Goal: Task Accomplishment & Management: Complete application form

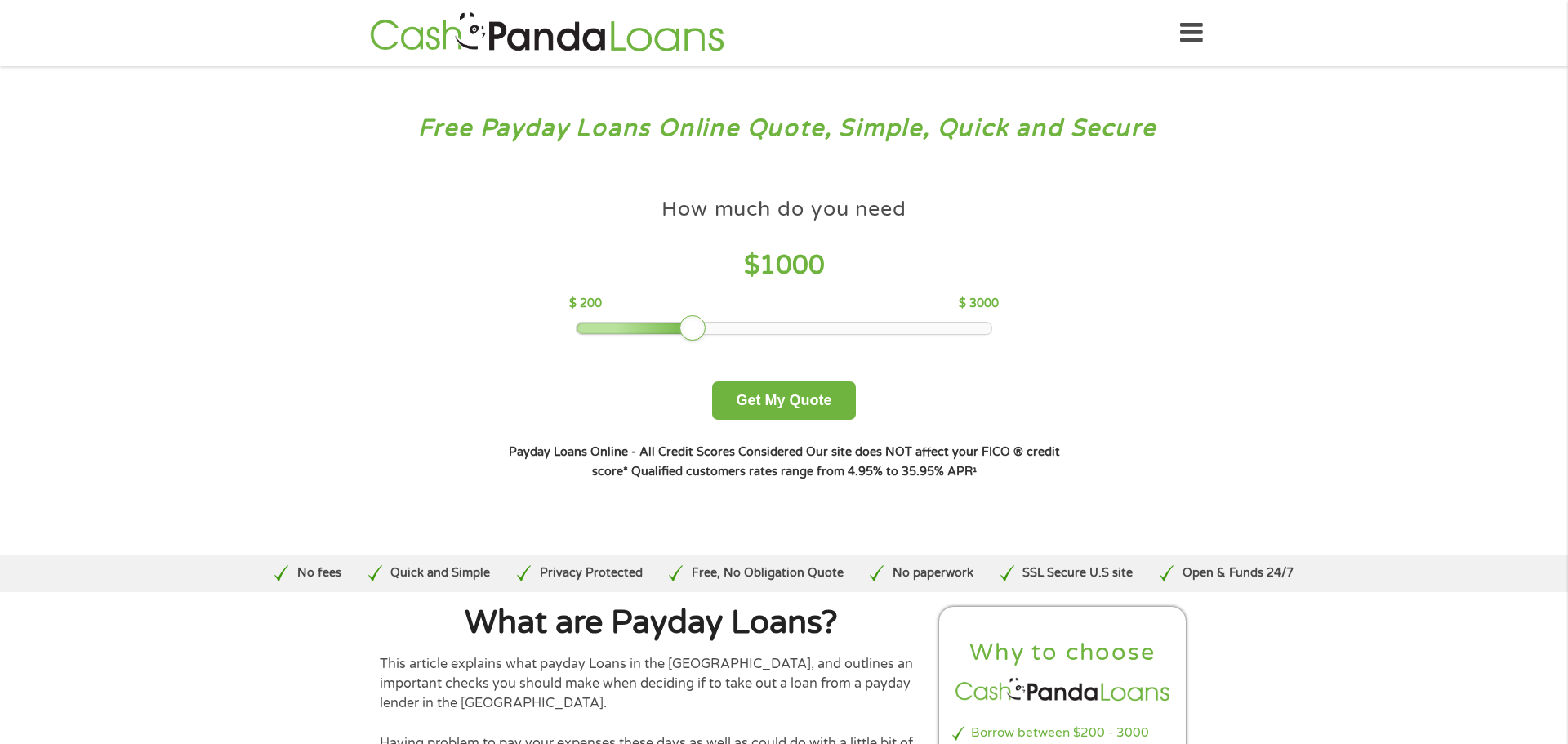
click at [707, 330] on div at bounding box center [784, 328] width 416 height 12
click at [634, 323] on div at bounding box center [644, 328] width 134 height 12
click at [643, 324] on div at bounding box center [633, 328] width 27 height 27
click at [649, 324] on div at bounding box center [784, 328] width 416 height 12
click at [761, 409] on button "Get My Quote" at bounding box center [784, 400] width 143 height 38
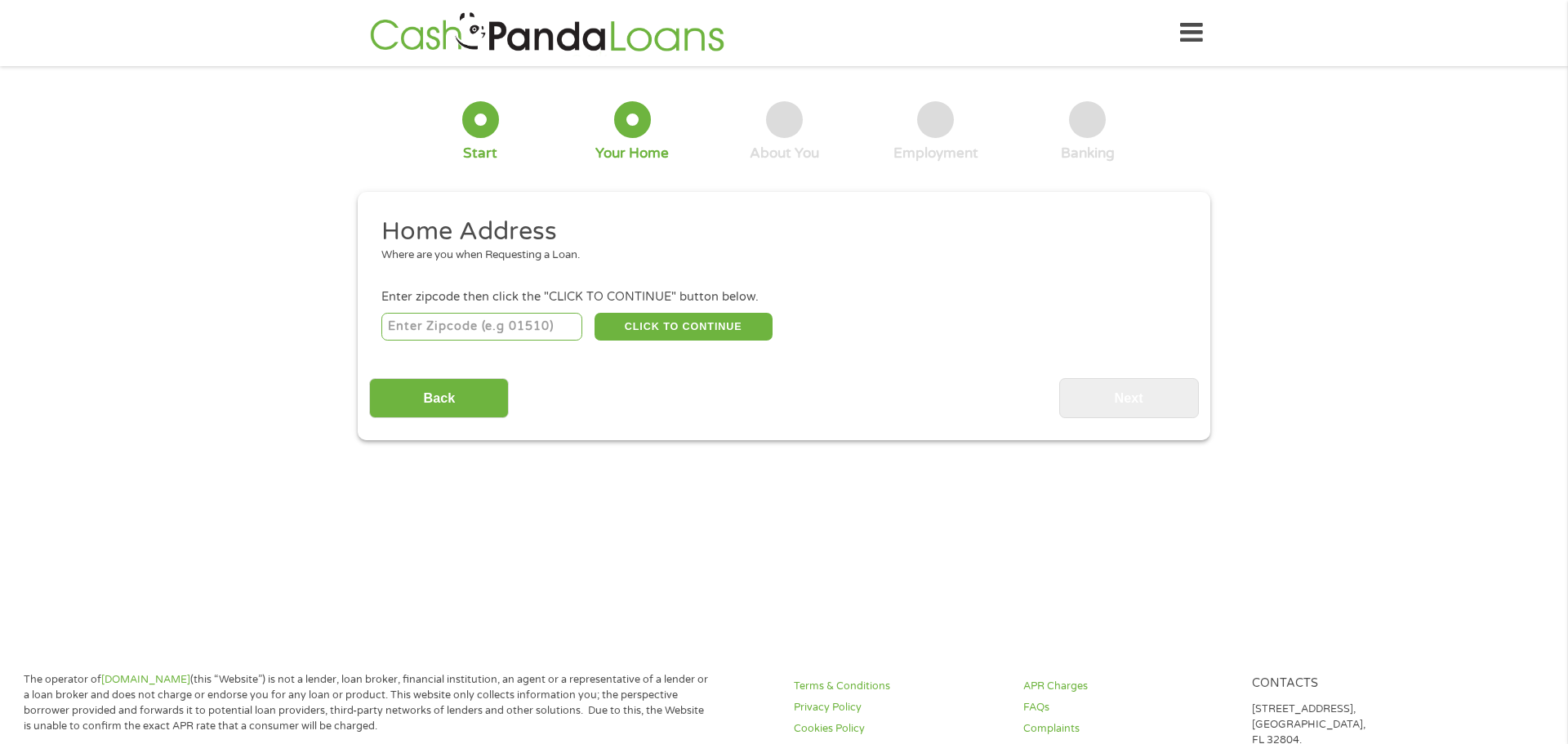
click at [480, 338] on input "number" at bounding box center [482, 326] width 202 height 28
type input "75071"
select select "[US_STATE]"
click at [679, 323] on button "CLICK TO CONTINUE" at bounding box center [683, 326] width 178 height 28
type input "75071"
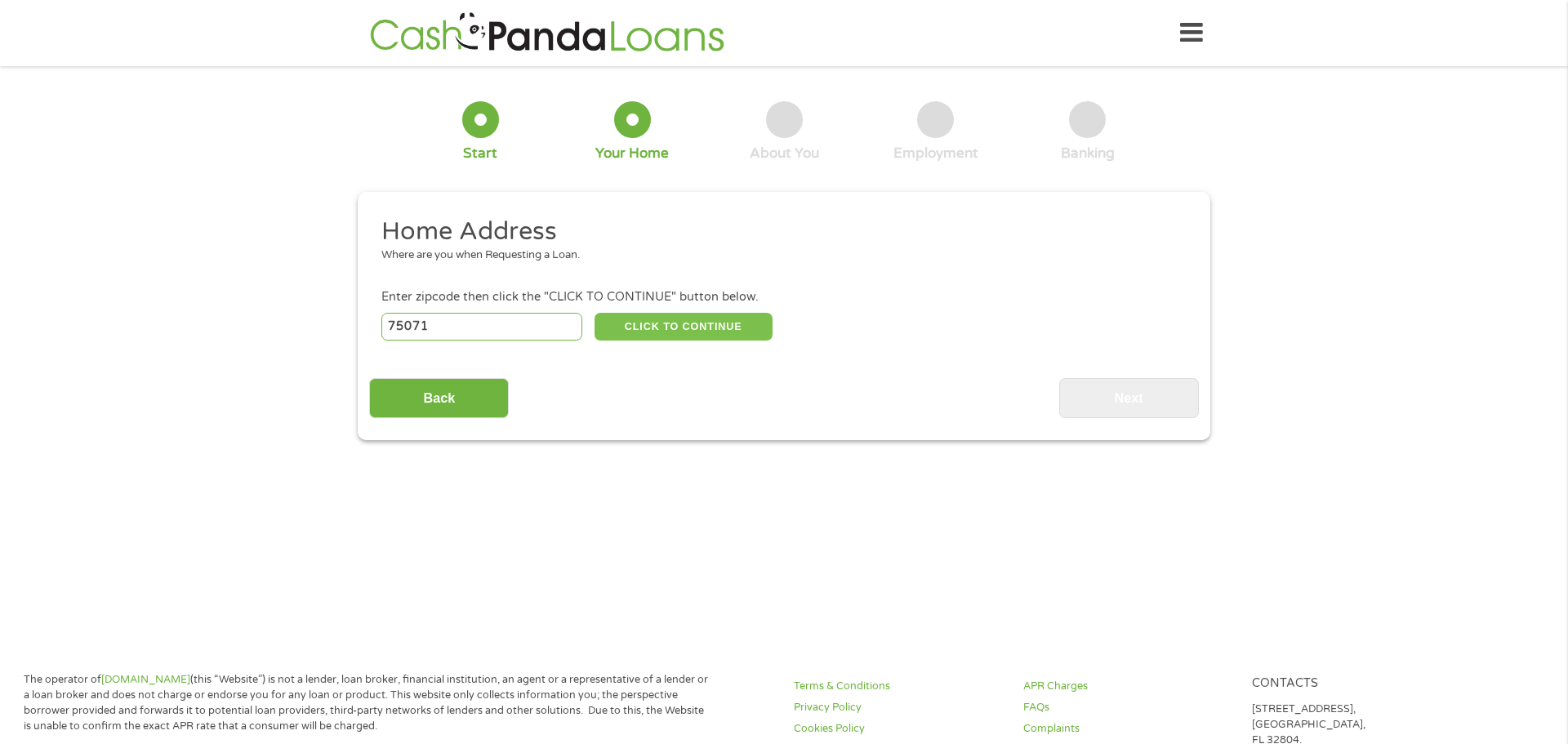
type input "[PERSON_NAME]"
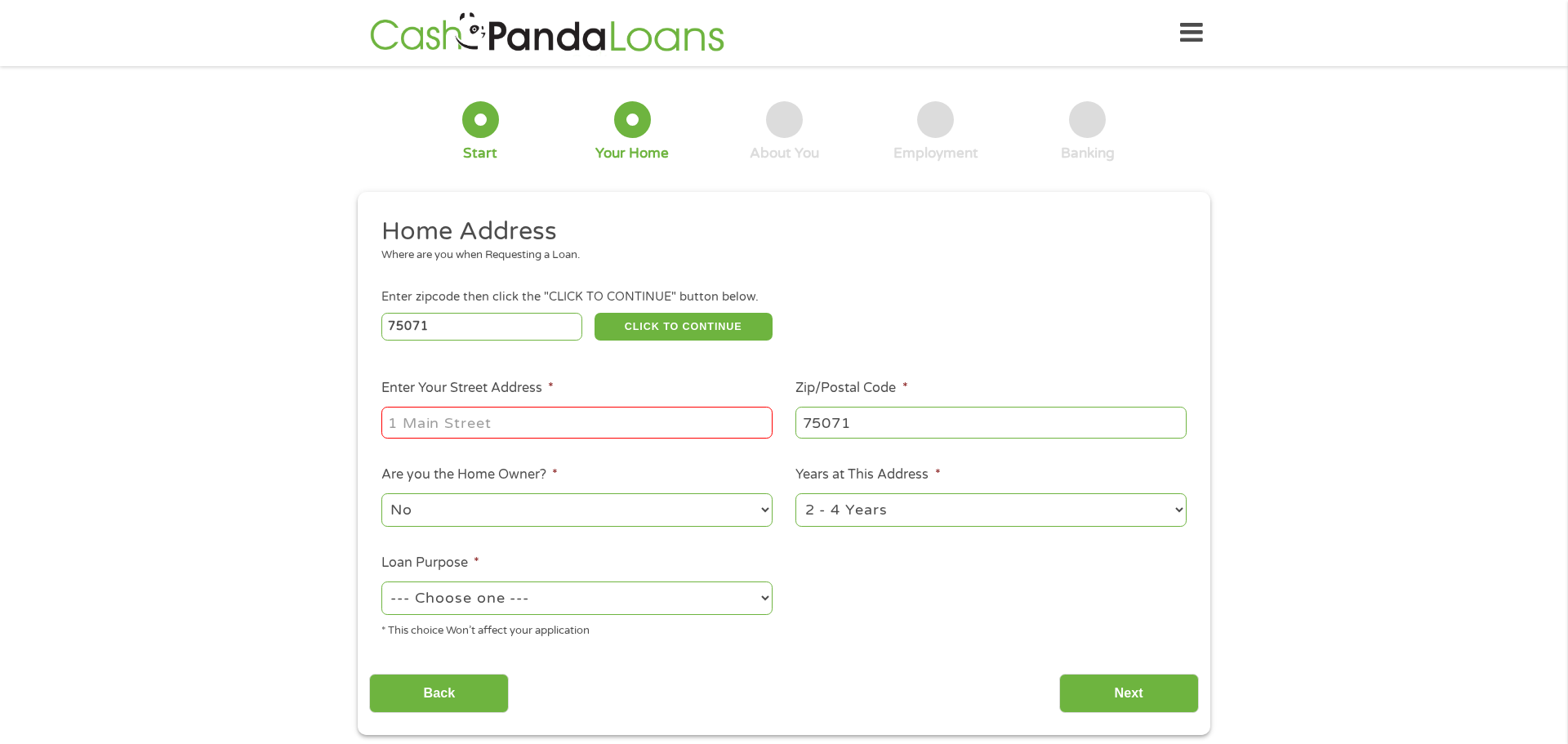
click at [538, 428] on input "Enter Your Street Address *" at bounding box center [577, 423] width 391 height 31
click at [570, 420] on input "Enter Your Street Address *" at bounding box center [577, 423] width 391 height 31
type input "[STREET_ADDRESS]"
click at [539, 511] on select "No Yes" at bounding box center [577, 510] width 391 height 33
click at [845, 569] on ul "Home Address Where are you when Requesting a Loan. Enter zipcode then click the…" at bounding box center [784, 433] width 829 height 436
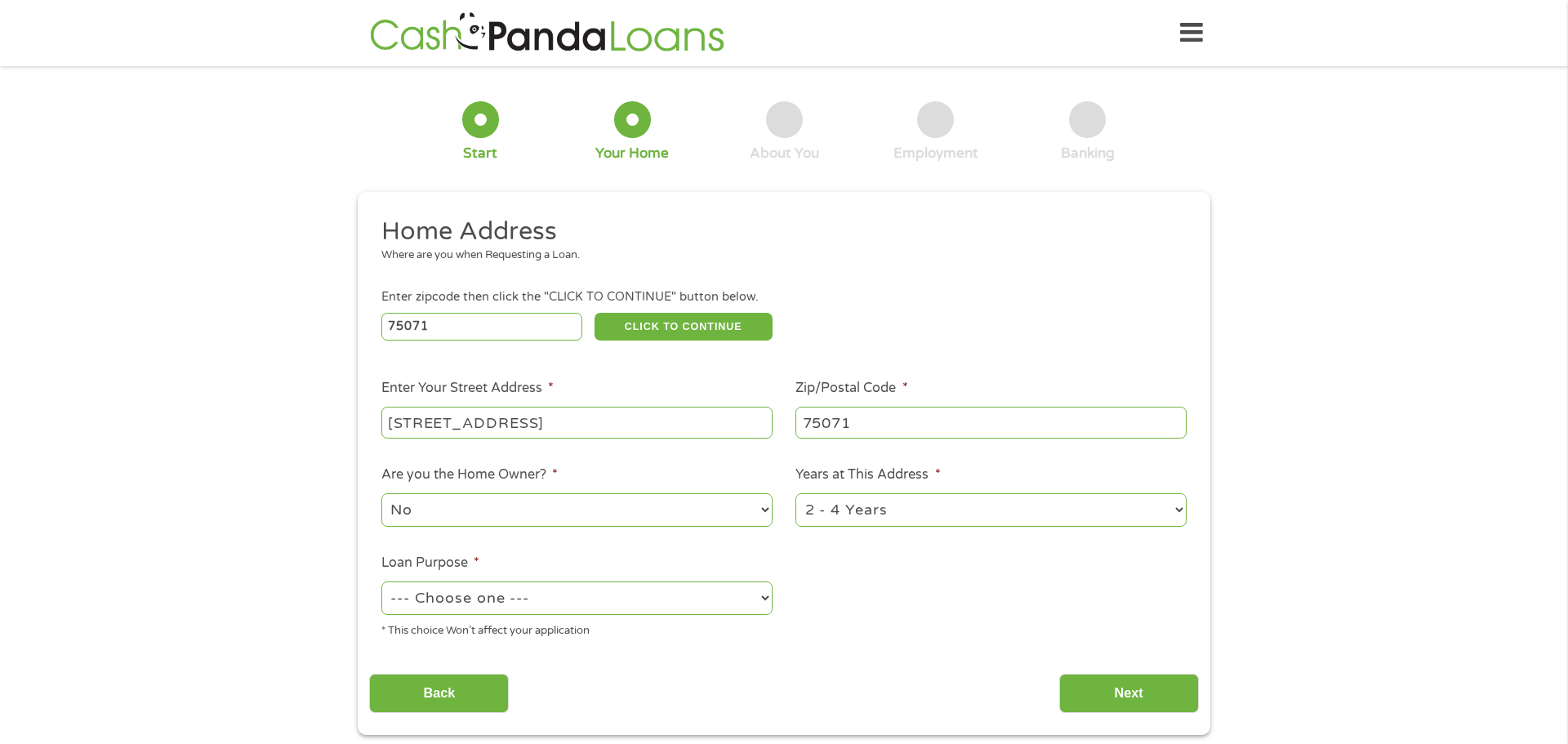
click at [680, 596] on select "--- Choose one --- Pay Bills Debt Consolidation Home Improvement Major Purchase…" at bounding box center [577, 599] width 391 height 33
select select "shorttermcash"
click at [381, 583] on select "--- Choose one --- Pay Bills Debt Consolidation Home Improvement Major Purchase…" at bounding box center [577, 599] width 391 height 33
click at [1115, 697] on input "Next" at bounding box center [1130, 693] width 140 height 40
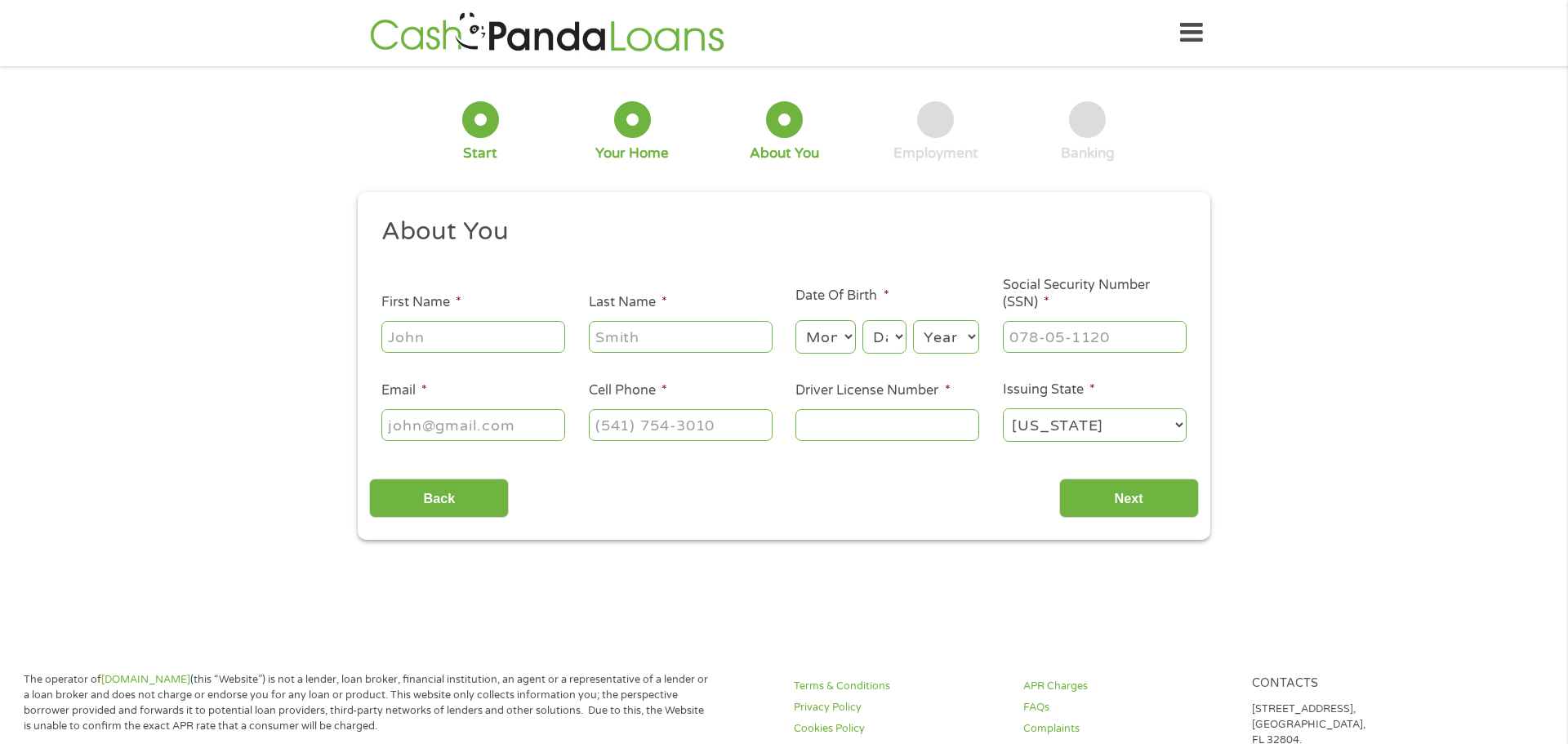
scroll to position [7, 7]
click at [509, 340] on input "First Name *" at bounding box center [473, 337] width 184 height 31
click at [513, 340] on input "First Name *" at bounding box center [473, 337] width 184 height 31
click at [1355, 212] on div "1 Start 2 Your Home 3 About You 4 Employment 5 Banking 6 This field is hidden w…" at bounding box center [784, 309] width 1568 height 462
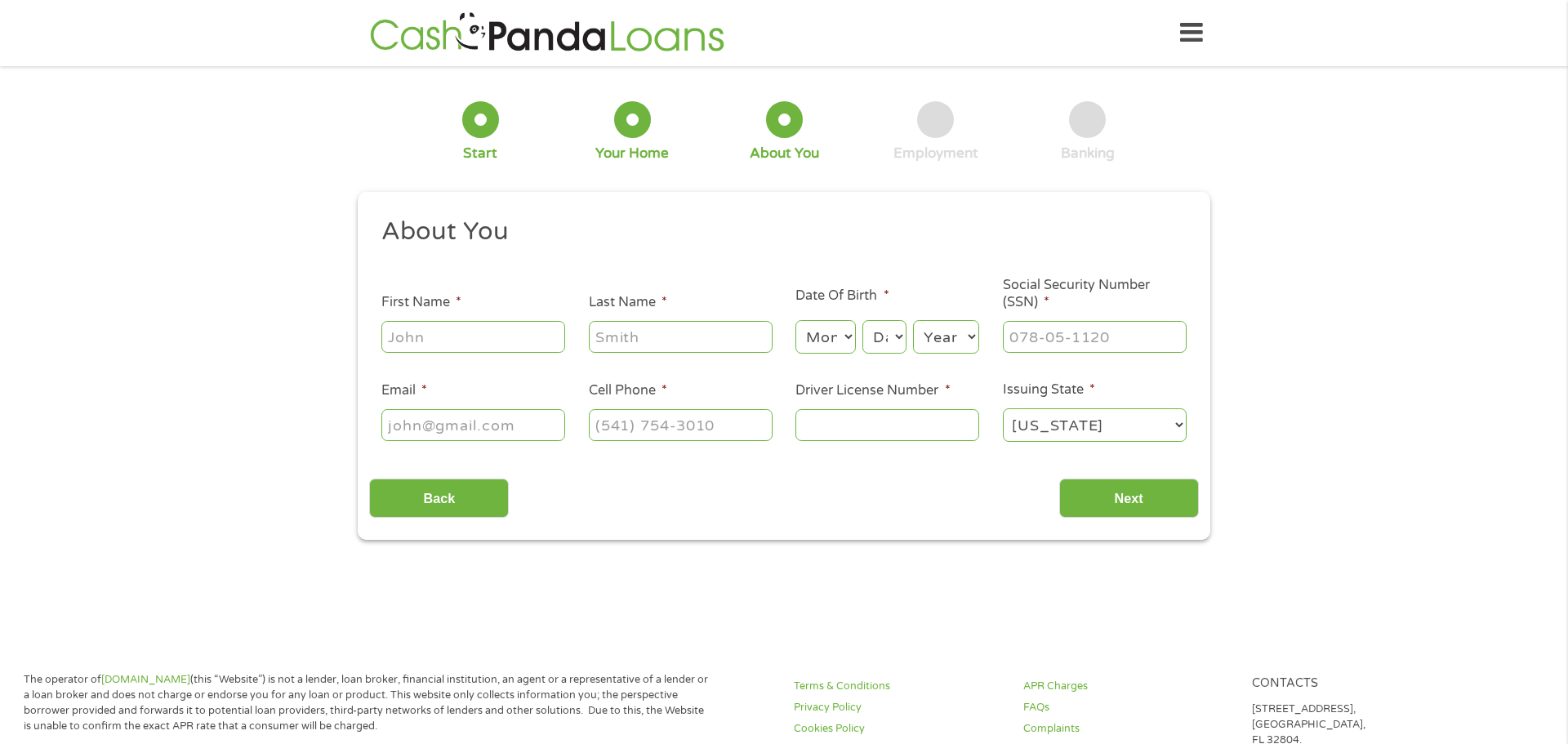
click at [440, 340] on input "First Name *" at bounding box center [473, 337] width 184 height 31
type input "[PERSON_NAME]"
type input "Valentine"
type input "[EMAIL_ADDRESS][DOMAIN_NAME]"
type input "[PHONE_NUMBER]"
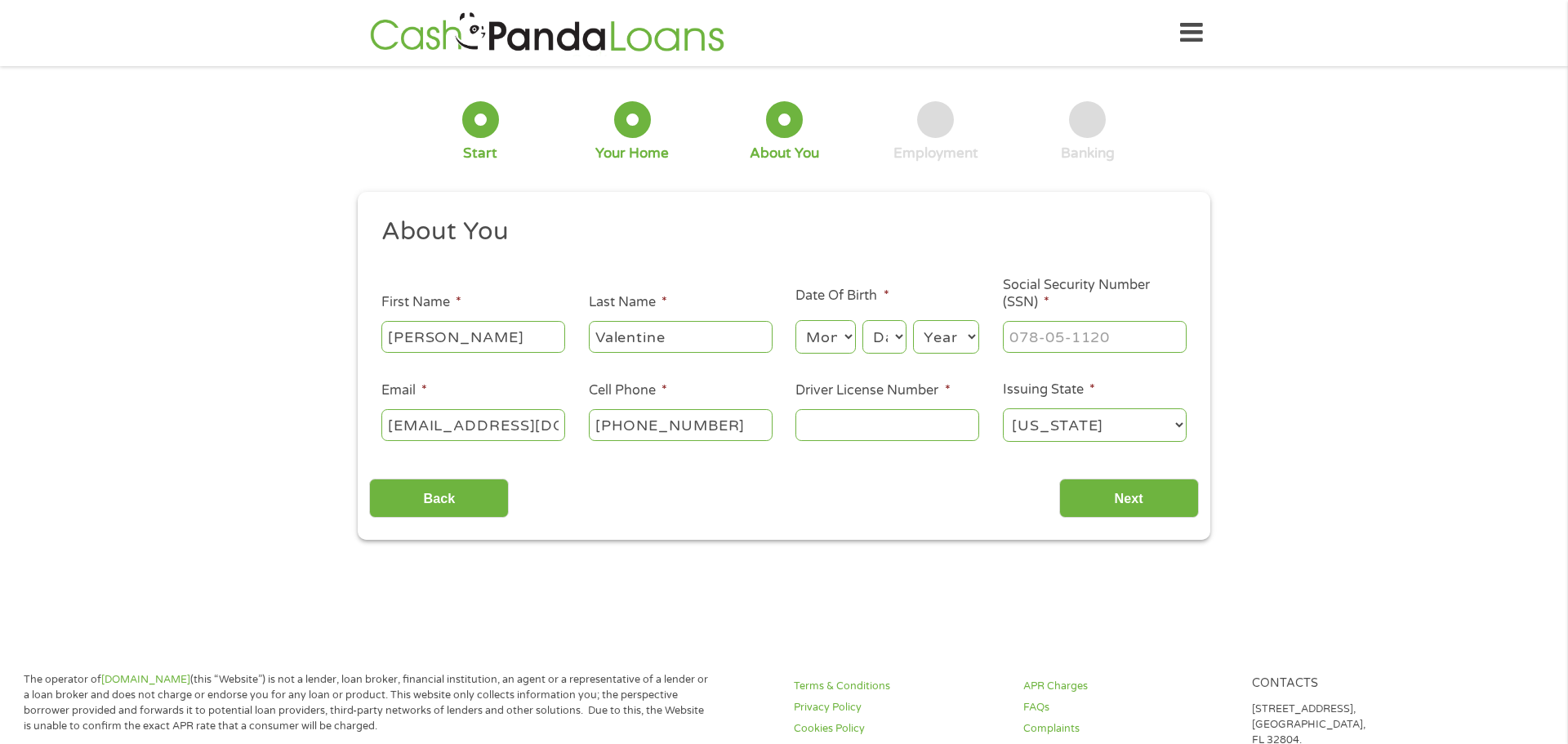
click at [825, 336] on select "Month 1 2 3 4 5 6 7 8 9 10 11 12" at bounding box center [825, 337] width 60 height 33
select select "12"
click at [795, 320] on select "Month 1 2 3 4 5 6 7 8 9 10 11 12" at bounding box center [825, 337] width 60 height 33
click at [884, 341] on select "Day 1 2 3 4 5 6 7 8 9 10 11 12 13 14 15 16 17 18 19 20 21 22 23 24 25 26 27 28 …" at bounding box center [884, 337] width 44 height 33
select select "21"
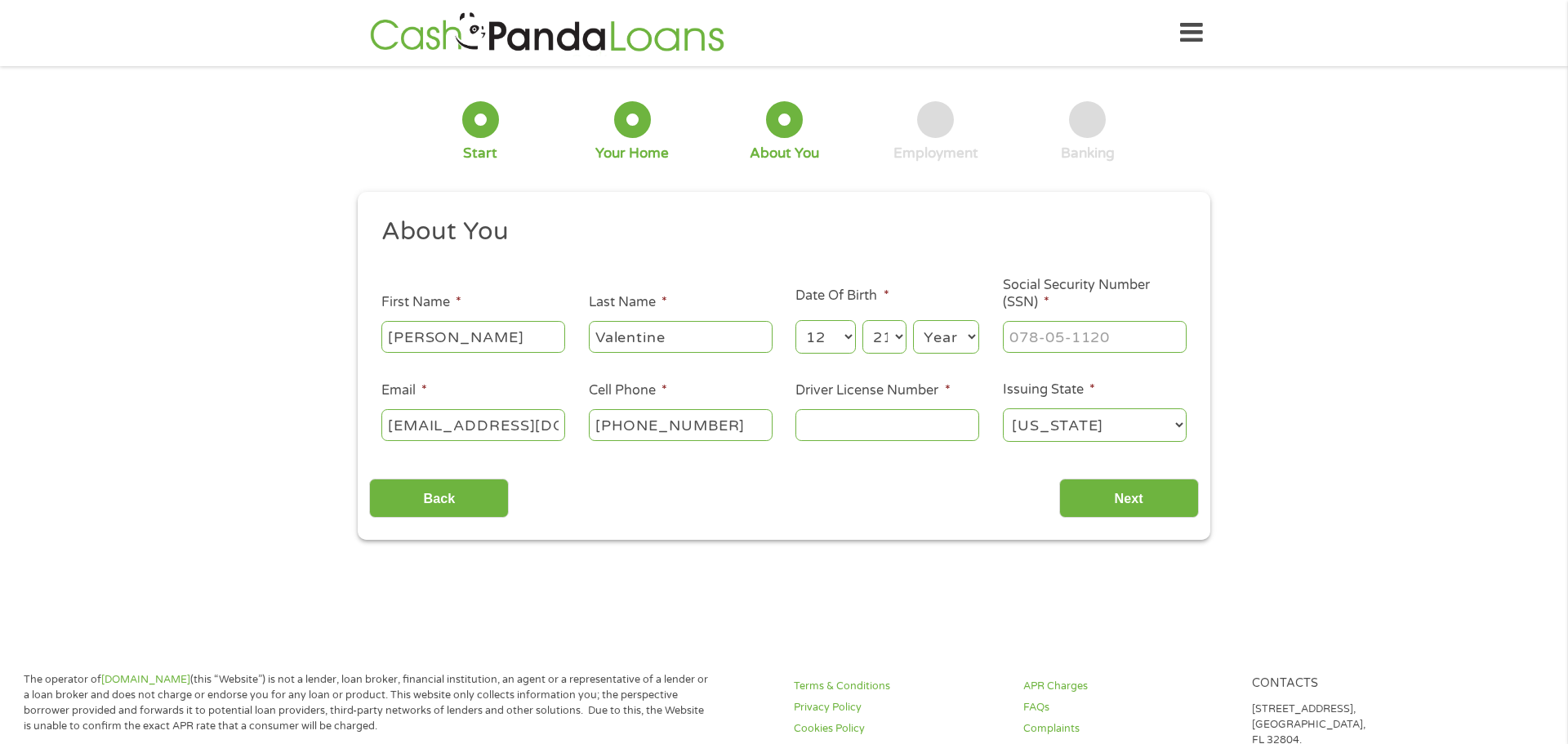
click at [862, 320] on select "Day 1 2 3 4 5 6 7 8 9 10 11 12 13 14 15 16 17 18 19 20 21 22 23 24 25 26 27 28 …" at bounding box center [884, 337] width 44 height 33
click at [932, 332] on select "Year [DATE] 2006 2005 2004 2003 2002 2001 2000 1999 1998 1997 1996 1995 1994 19…" at bounding box center [946, 337] width 66 height 33
select select "1968"
click at [913, 320] on select "Year [DATE] 2006 2005 2004 2003 2002 2001 2000 1999 1998 1997 1996 1995 1994 19…" at bounding box center [946, 337] width 66 height 33
click at [1060, 336] on input "___-__-____" at bounding box center [1094, 337] width 184 height 31
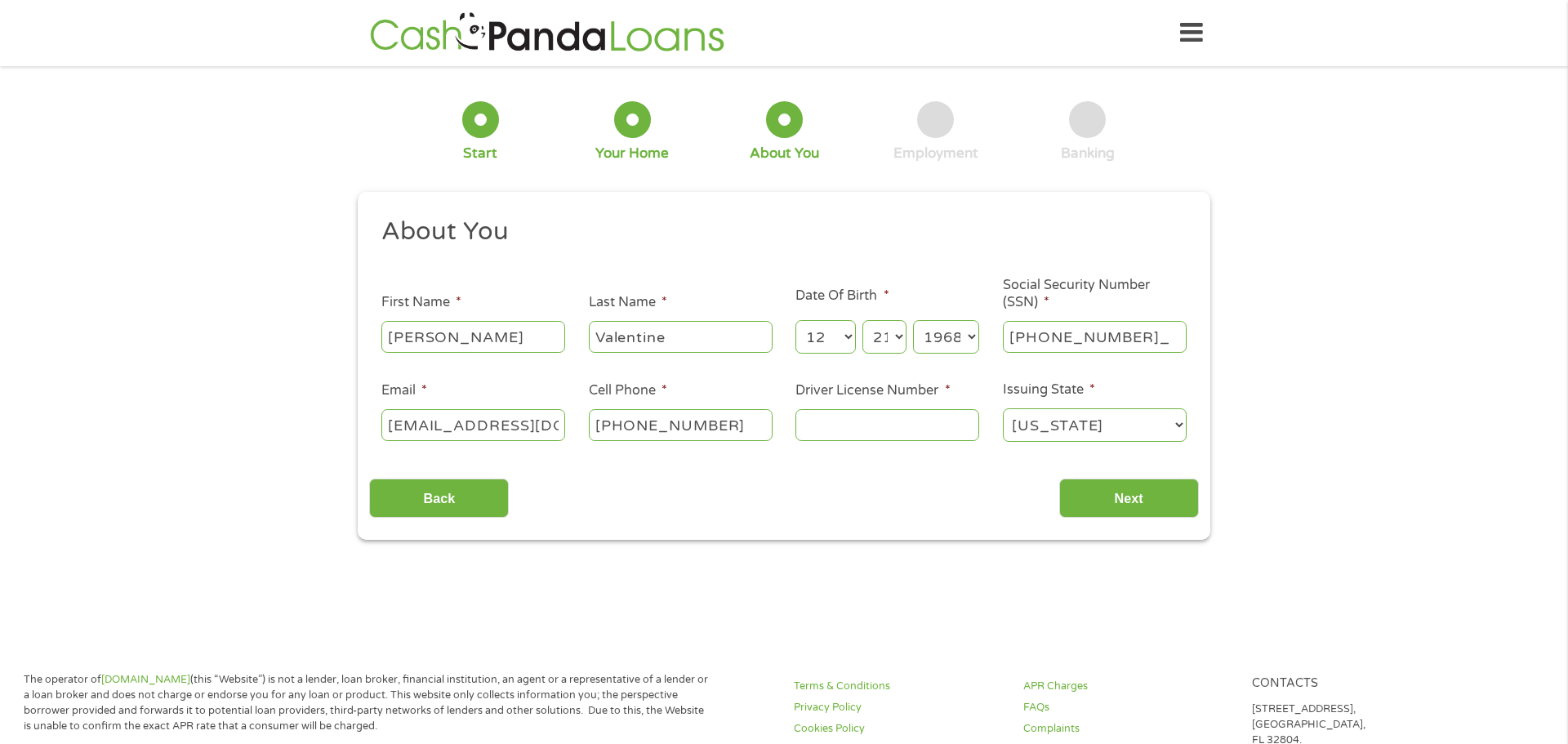
type input "536-76-0588"
click at [930, 427] on input "Driver License Number *" at bounding box center [887, 425] width 184 height 31
type input "WDL3RB13063B"
click at [1022, 416] on select "[US_STATE] [US_STATE] [US_STATE] [US_STATE] [US_STATE] [US_STATE] [US_STATE] [U…" at bounding box center [1094, 425] width 184 height 33
click at [1029, 422] on select "[US_STATE] [US_STATE] [US_STATE] [US_STATE] [US_STATE] [US_STATE] [US_STATE] [U…" at bounding box center [1094, 425] width 184 height 33
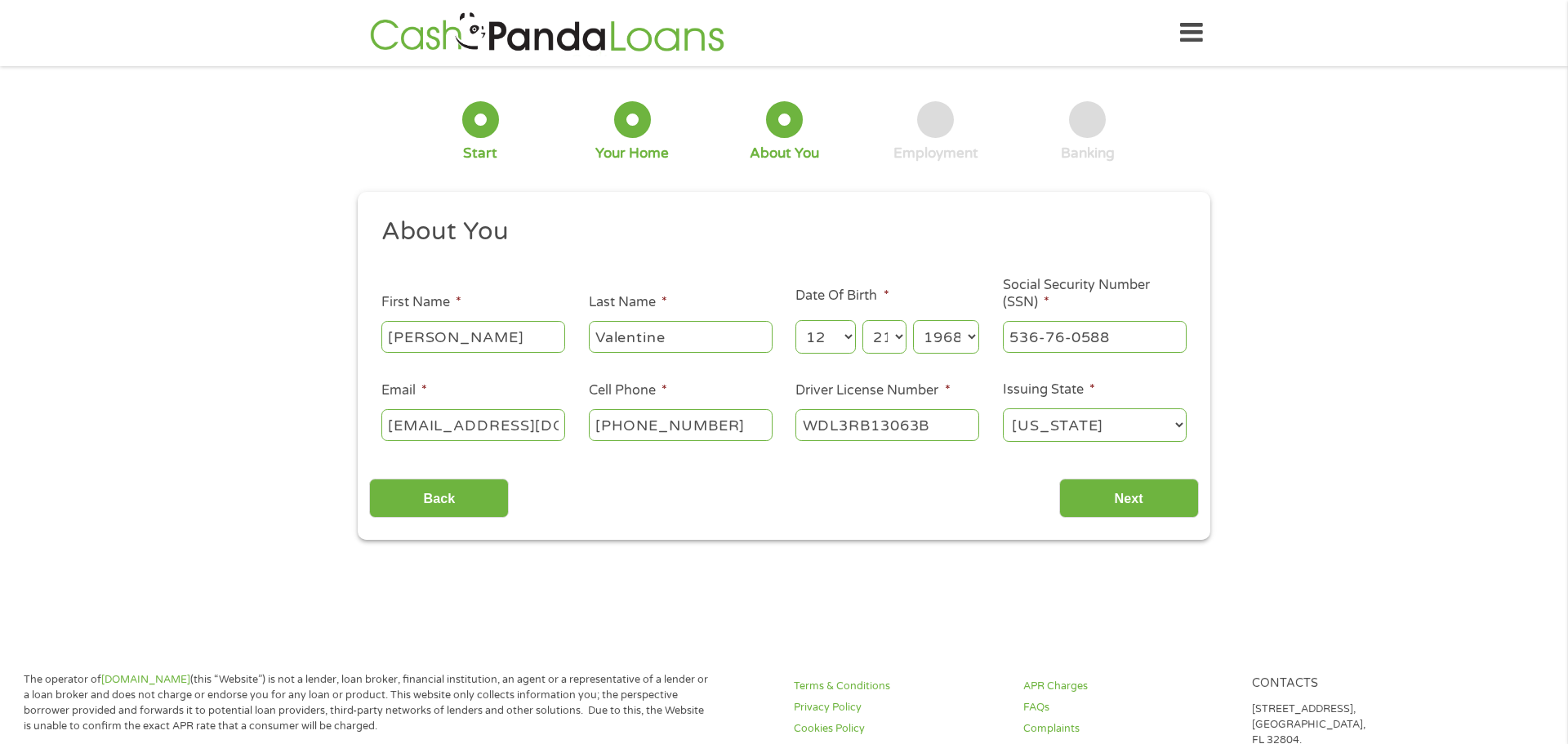
click at [1074, 425] on select "[US_STATE] [US_STATE] [US_STATE] [US_STATE] [US_STATE] [US_STATE] [US_STATE] [U…" at bounding box center [1094, 425] width 184 height 33
select select "[US_STATE]"
click at [1003, 408] on select "[US_STATE] [US_STATE] [US_STATE] [US_STATE] [US_STATE] [US_STATE] [US_STATE] [U…" at bounding box center [1094, 425] width 184 height 33
click at [1109, 497] on input "Next" at bounding box center [1130, 498] width 140 height 40
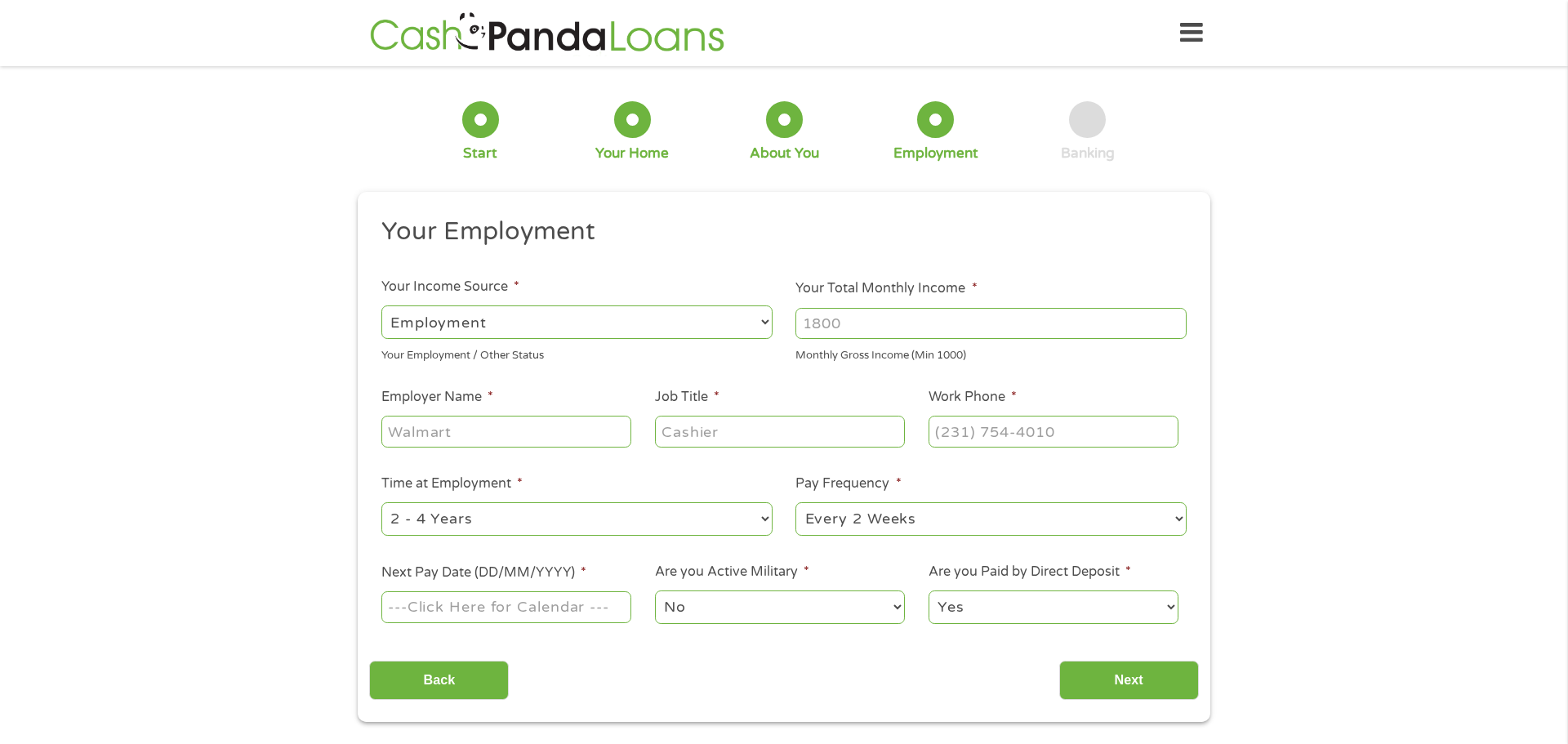
click at [470, 321] on select "--- Choose one --- Employment [DEMOGRAPHIC_DATA] Benefits" at bounding box center [577, 322] width 391 height 33
click at [381, 306] on select "--- Choose one --- Employment [DEMOGRAPHIC_DATA] Benefits" at bounding box center [577, 322] width 391 height 33
click at [819, 319] on input "Your Total Monthly Income *" at bounding box center [991, 323] width 391 height 31
type input "3800"
click at [552, 432] on input "Employer Name *" at bounding box center [506, 431] width 250 height 31
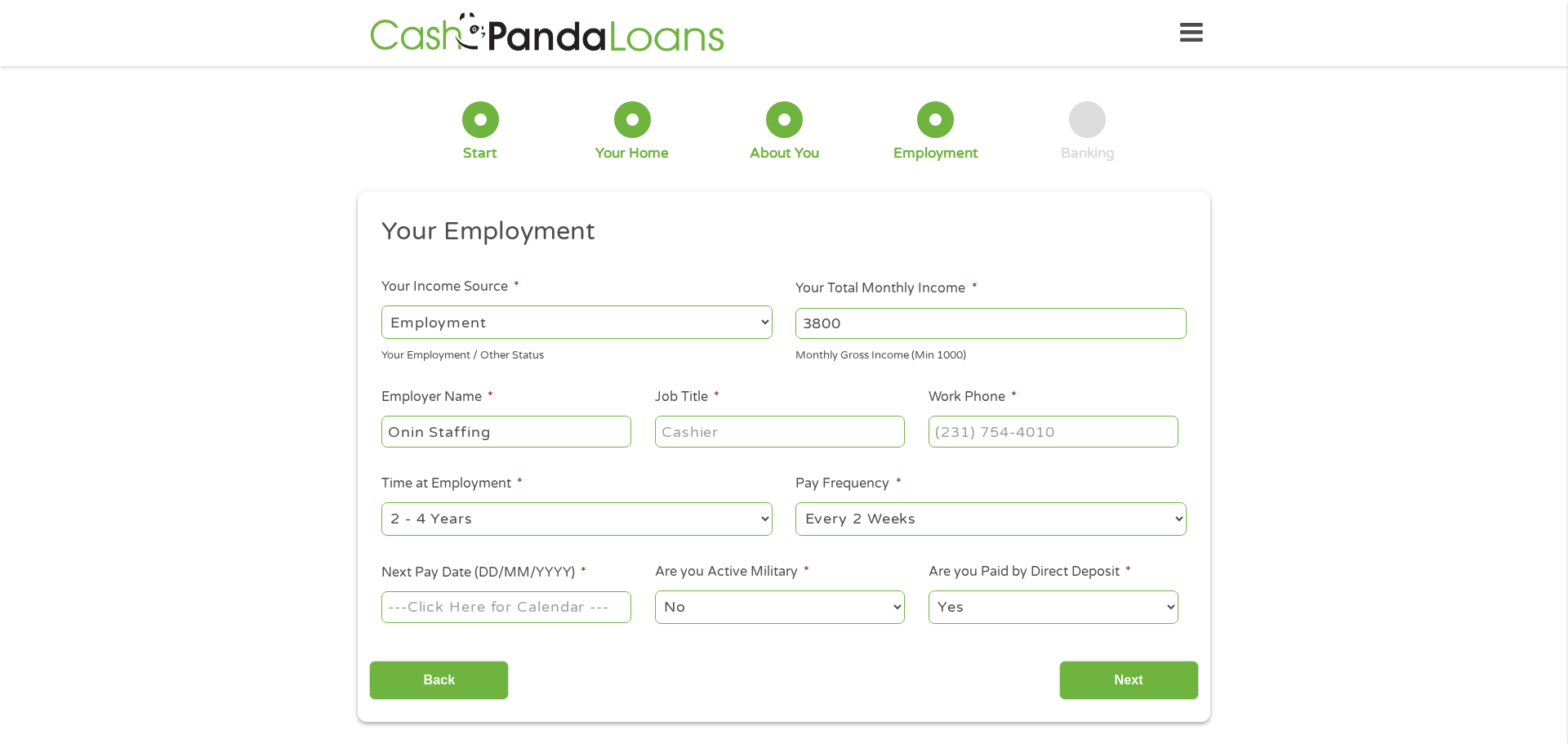
type input "Onin Staffing"
click at [733, 421] on input "Job Title *" at bounding box center [780, 431] width 250 height 31
type input "Medical Assistant"
click at [952, 439] on input "(___) ___-____" at bounding box center [1054, 431] width 250 height 31
type input "[PHONE_NUMBER]"
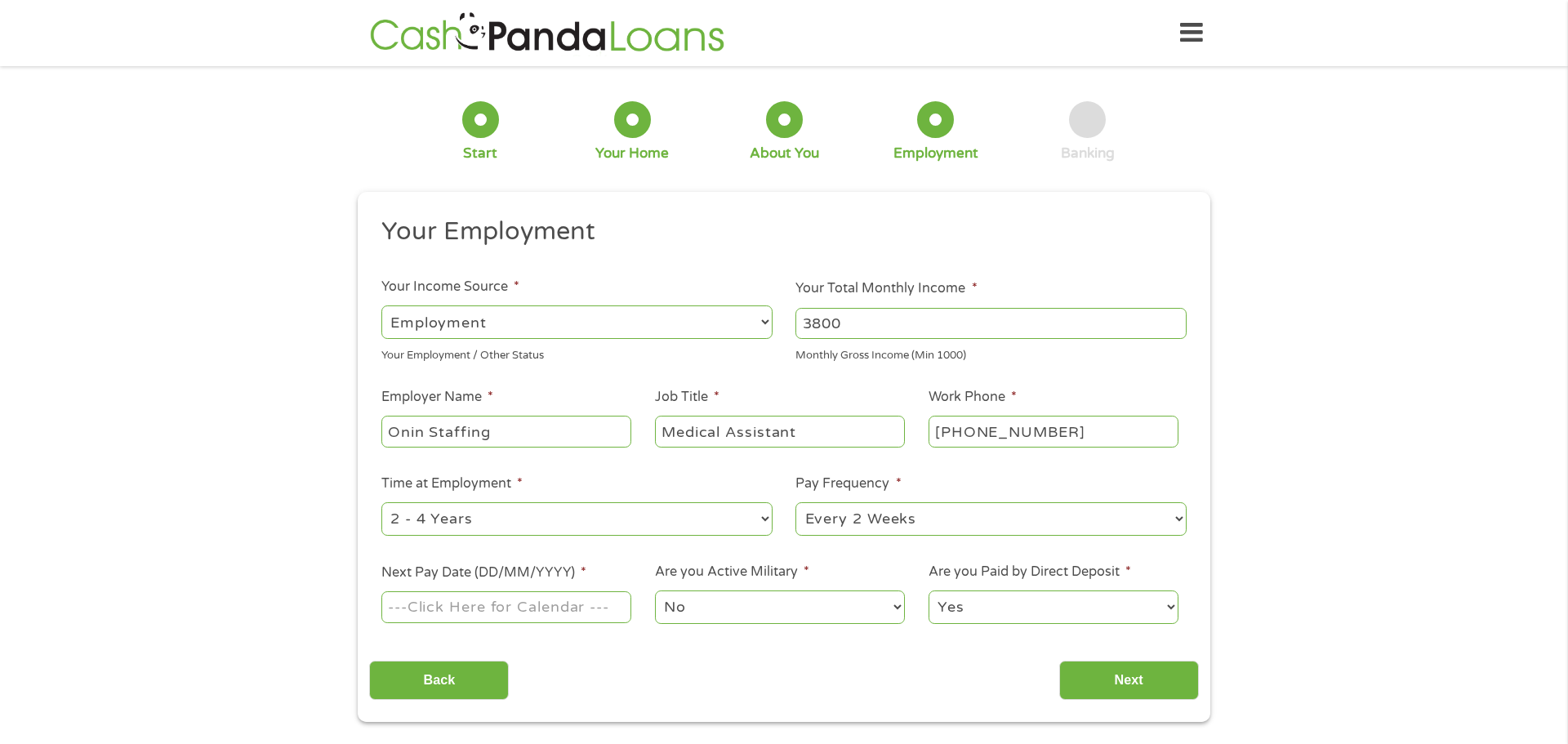
click at [835, 556] on ul "Your Employment Your Income Source * --- Choose one --- Employment [DEMOGRAPHIC…" at bounding box center [784, 427] width 829 height 423
click at [839, 527] on select "--- Choose one --- Every 2 Weeks Every Week Monthly Semi-Monthly" at bounding box center [991, 519] width 391 height 33
select select "weekly"
click at [795, 502] on select "--- Choose one --- Every 2 Weeks Every Week Monthly Semi-Monthly" at bounding box center [991, 519] width 391 height 33
click at [517, 610] on input "Next Pay Date (DD/MM/YYYY) *" at bounding box center [506, 607] width 250 height 31
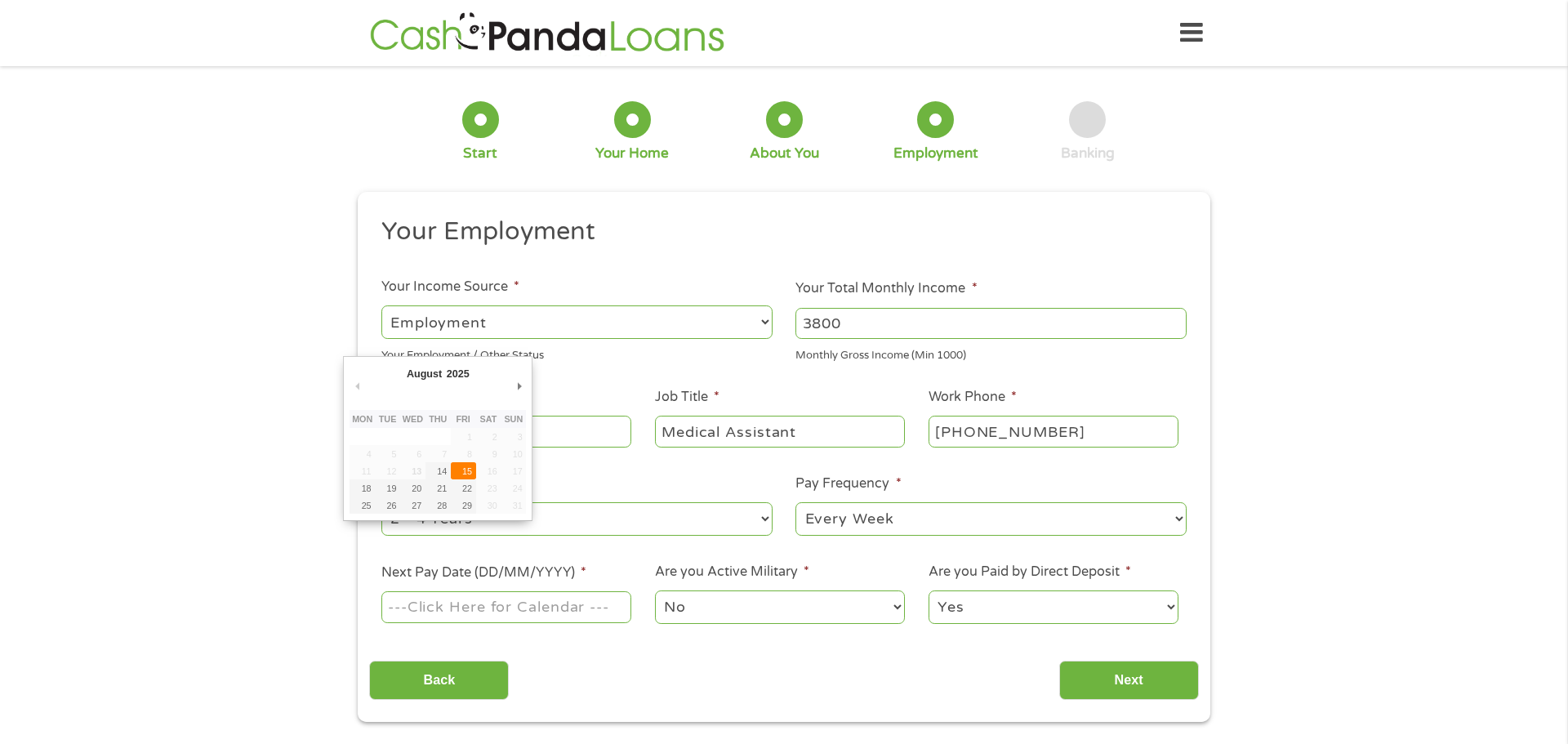
type input "[DATE]"
click at [713, 602] on select "No Yes" at bounding box center [780, 607] width 250 height 33
click at [998, 642] on div "Your Employment Your Income Source * --- Choose one --- Employment [DEMOGRAPHIC…" at bounding box center [784, 458] width 829 height 486
click at [979, 611] on select "Yes No" at bounding box center [1054, 607] width 250 height 33
click at [929, 591] on select "Yes No" at bounding box center [1054, 607] width 250 height 33
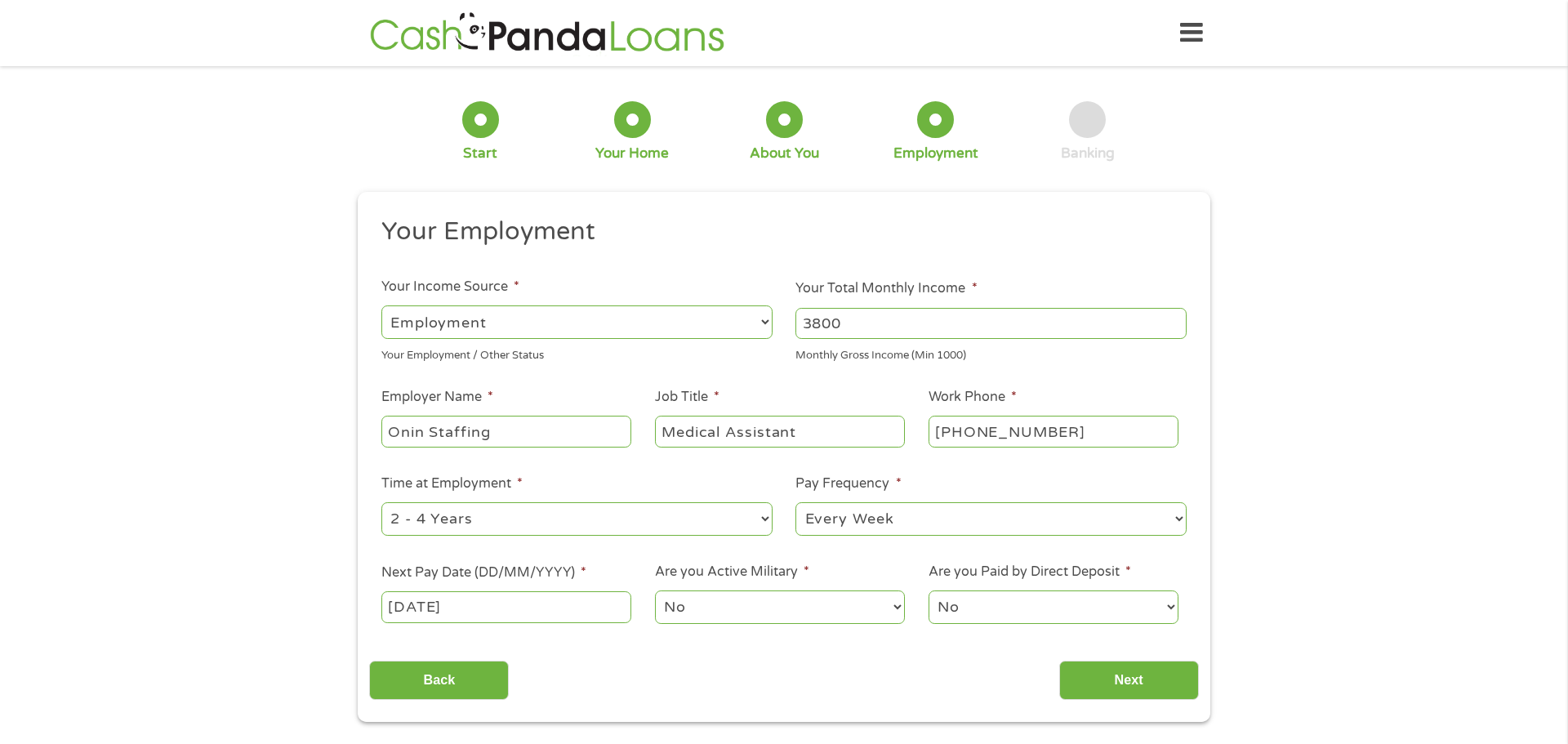
click at [1024, 610] on select "Yes No" at bounding box center [1054, 607] width 250 height 33
select select "1"
click at [929, 591] on select "Yes No" at bounding box center [1054, 607] width 250 height 33
click at [1128, 680] on input "Next" at bounding box center [1130, 680] width 140 height 40
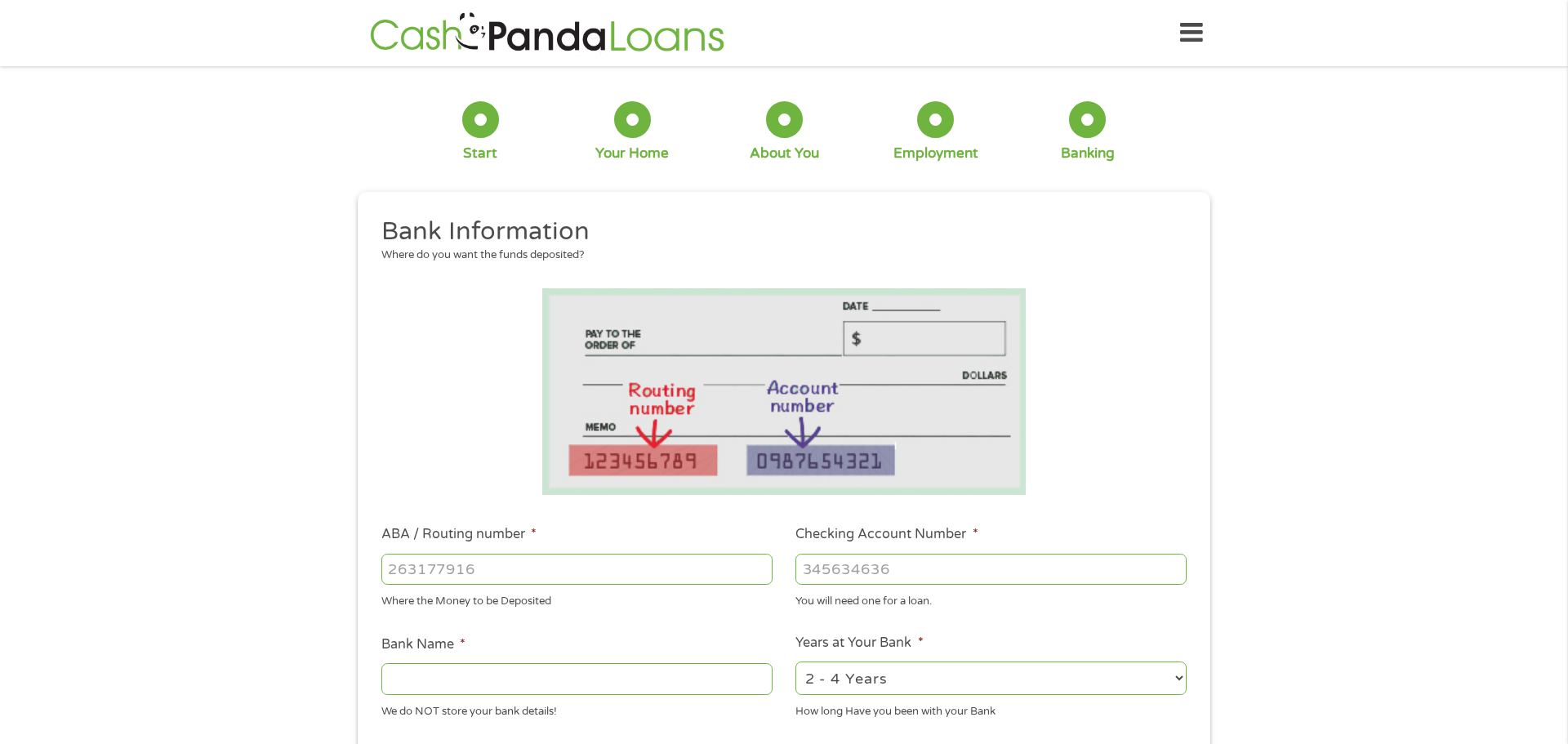
click at [481, 572] on input "ABA / Routing number *" at bounding box center [577, 569] width 391 height 31
type input "111900659"
type input "[PERSON_NAME] FARGO BANK"
type input "111900659"
click at [872, 566] on input "Checking Account Number *" at bounding box center [991, 569] width 391 height 31
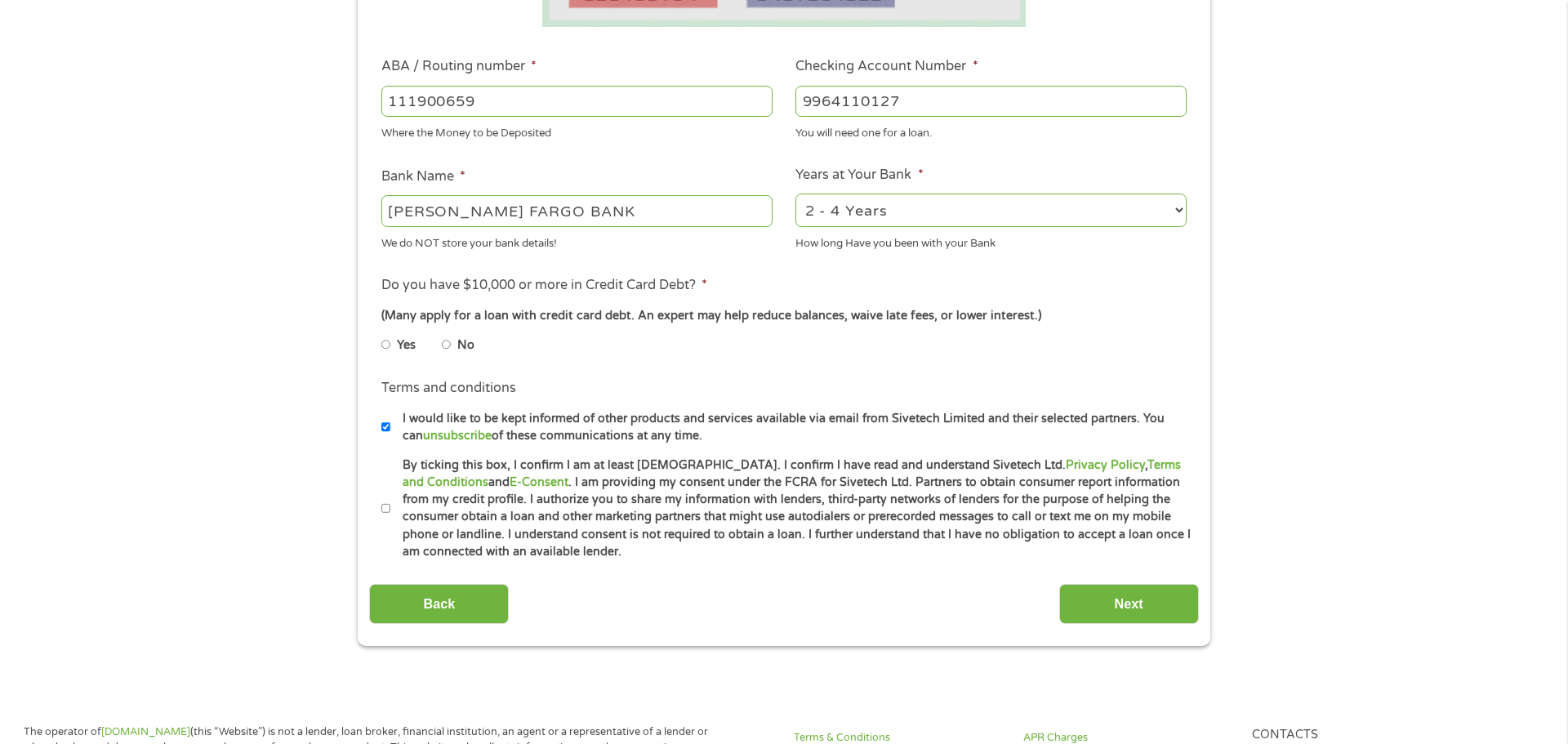
scroll to position [471, 0]
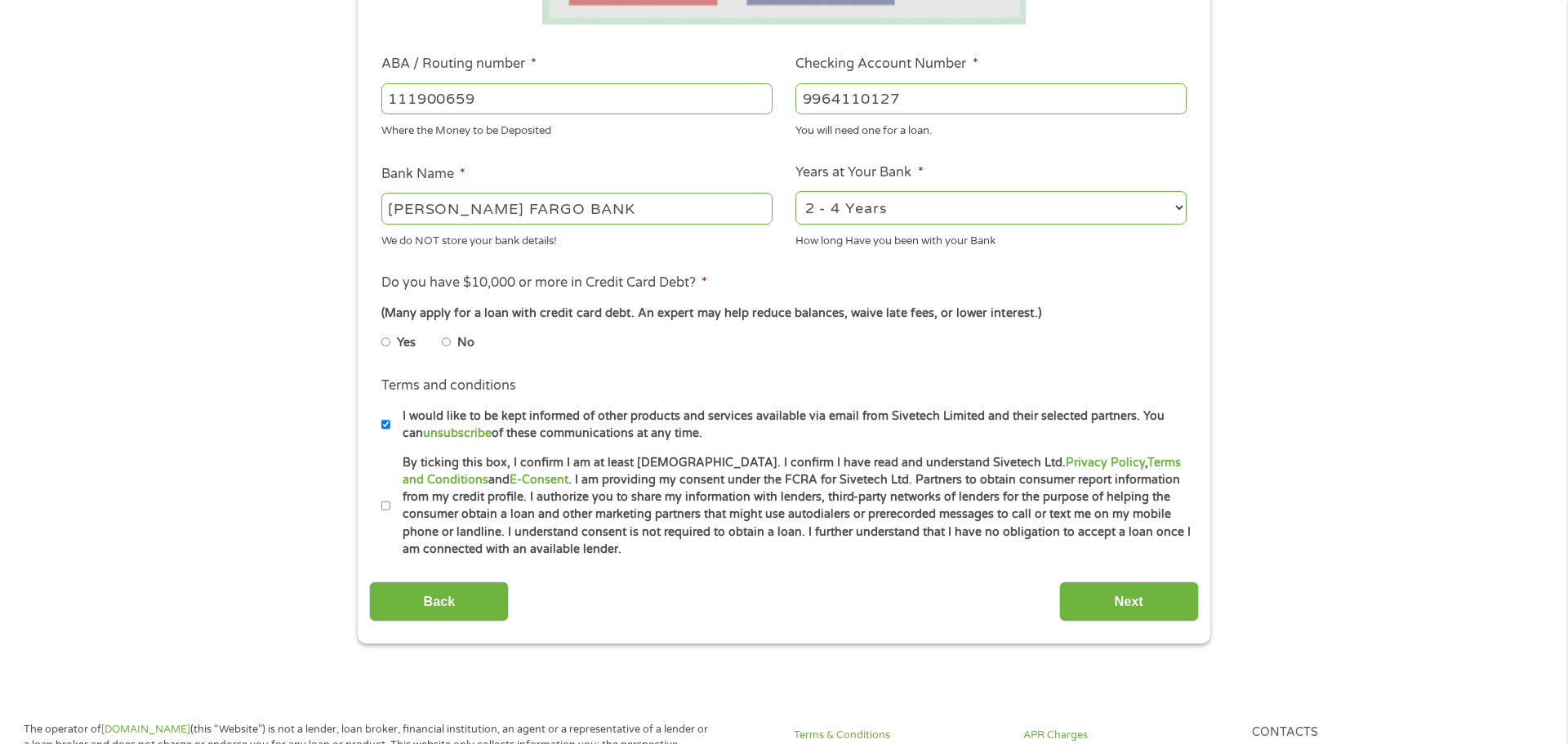
type input "9964110127"
click at [388, 505] on input "By ticking this box, I confirm I am at least [DEMOGRAPHIC_DATA]. I confirm I ha…" at bounding box center [386, 506] width 10 height 27
checkbox input "true"
click at [1082, 625] on div "This field is hidden when viewing the form gclid CjwKCAjw7_DEBhAeEiwAWKiCC0zhVU…" at bounding box center [784, 183] width 852 height 922
click at [1074, 605] on input "Next" at bounding box center [1130, 601] width 140 height 40
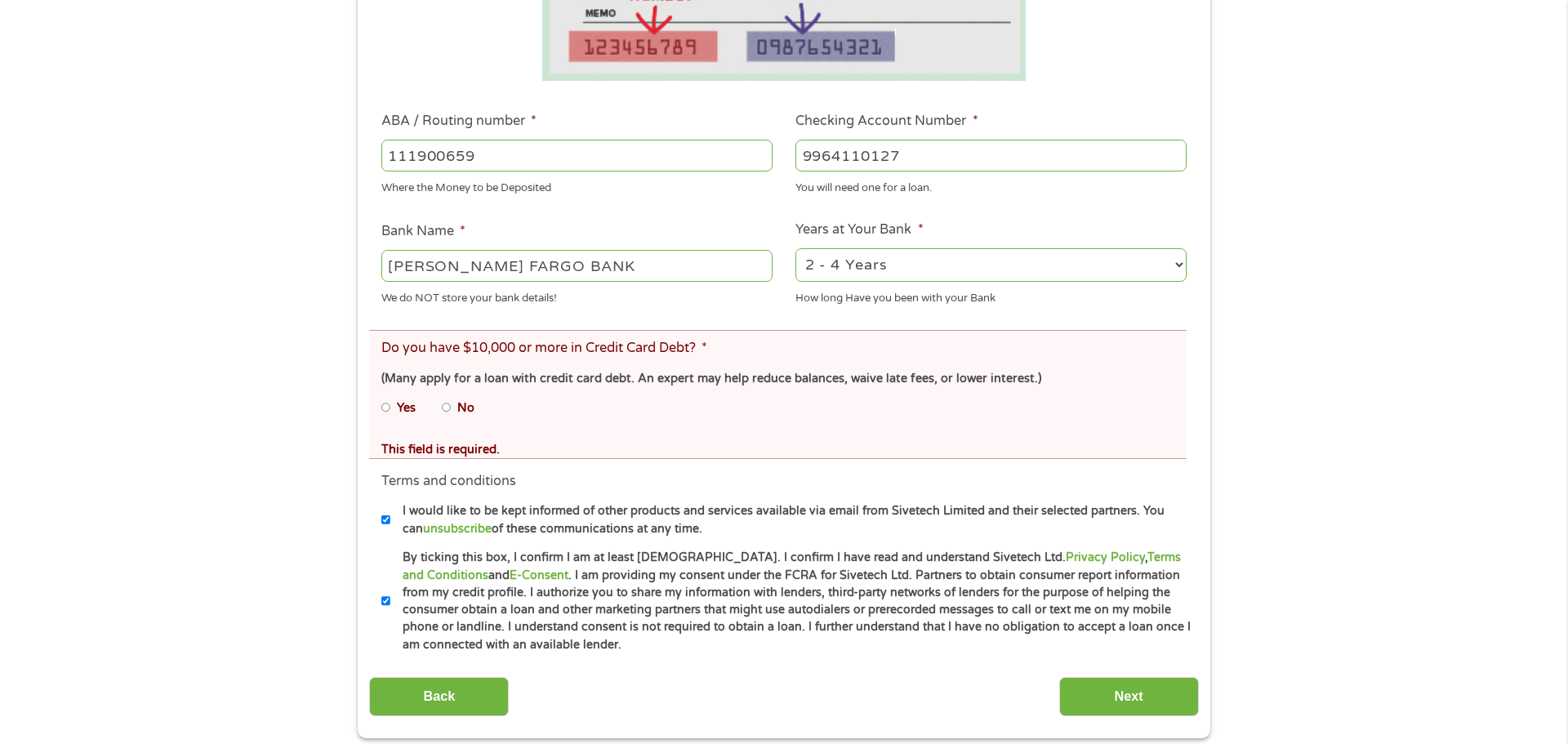
scroll to position [477, 0]
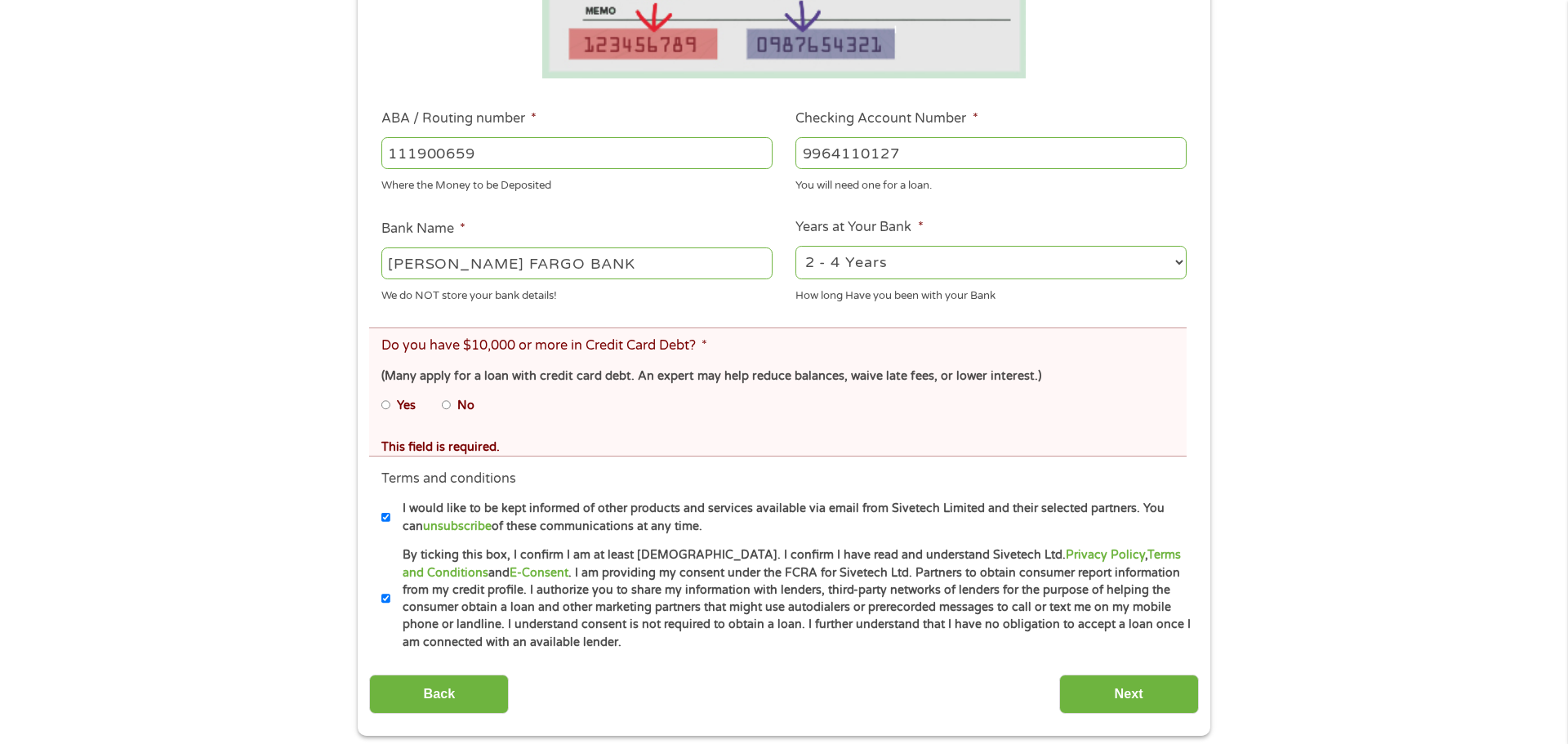
click at [452, 404] on li "No" at bounding box center [471, 405] width 59 height 31
click at [444, 406] on input "No" at bounding box center [446, 405] width 10 height 27
radio input "true"
click at [1132, 706] on input "Next" at bounding box center [1130, 694] width 140 height 40
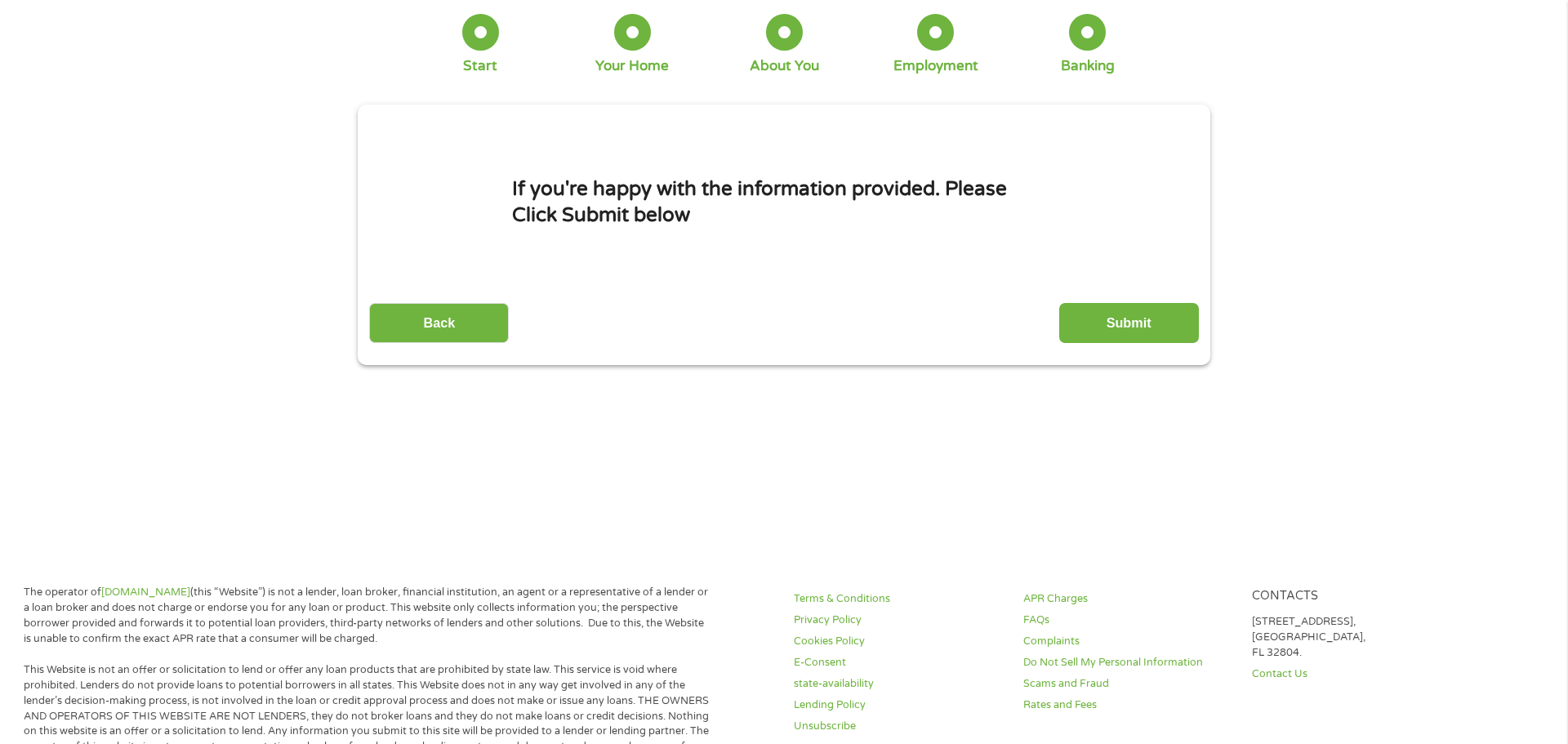
scroll to position [0, 0]
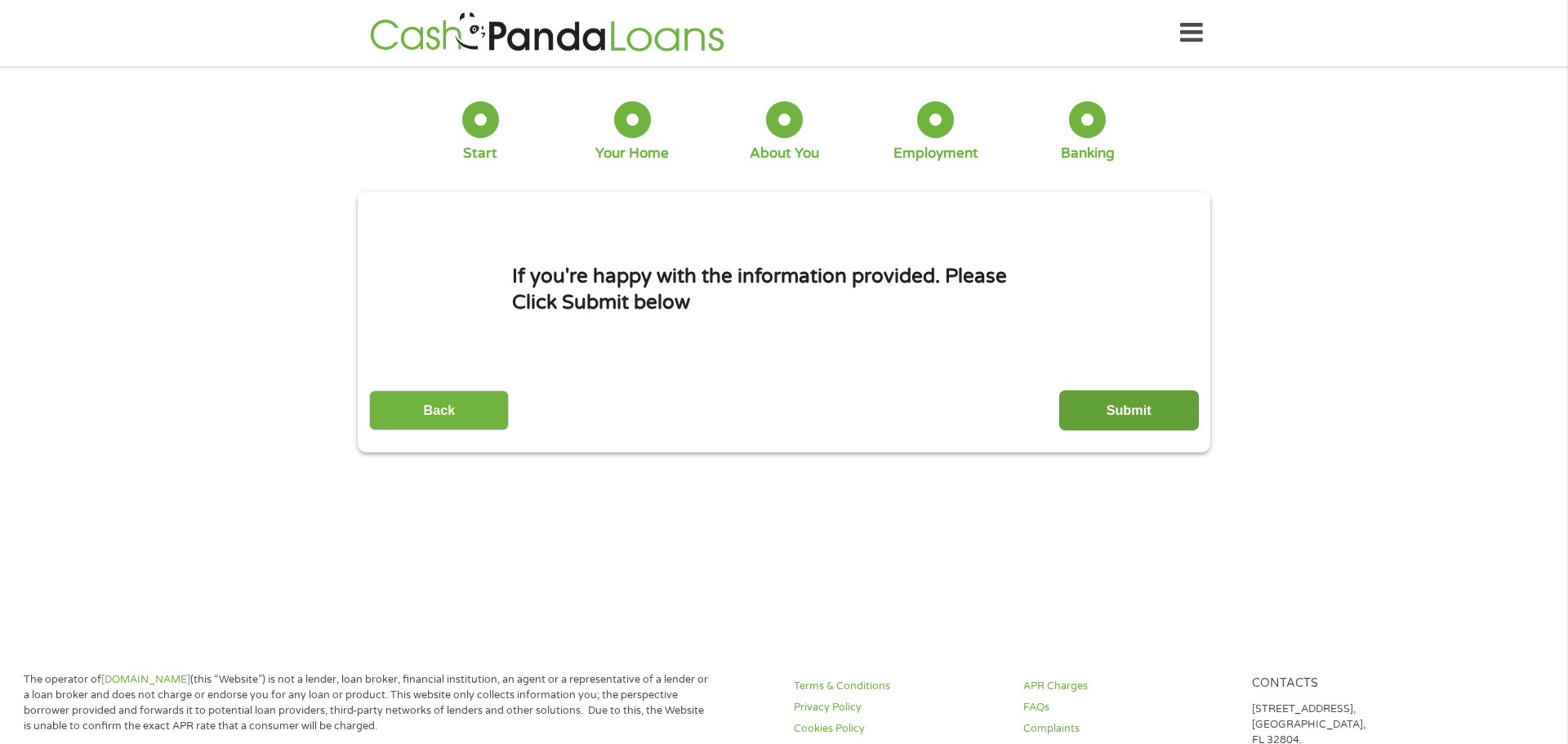
click at [1087, 410] on input "Submit" at bounding box center [1130, 410] width 140 height 40
